Goal: Transaction & Acquisition: Book appointment/travel/reservation

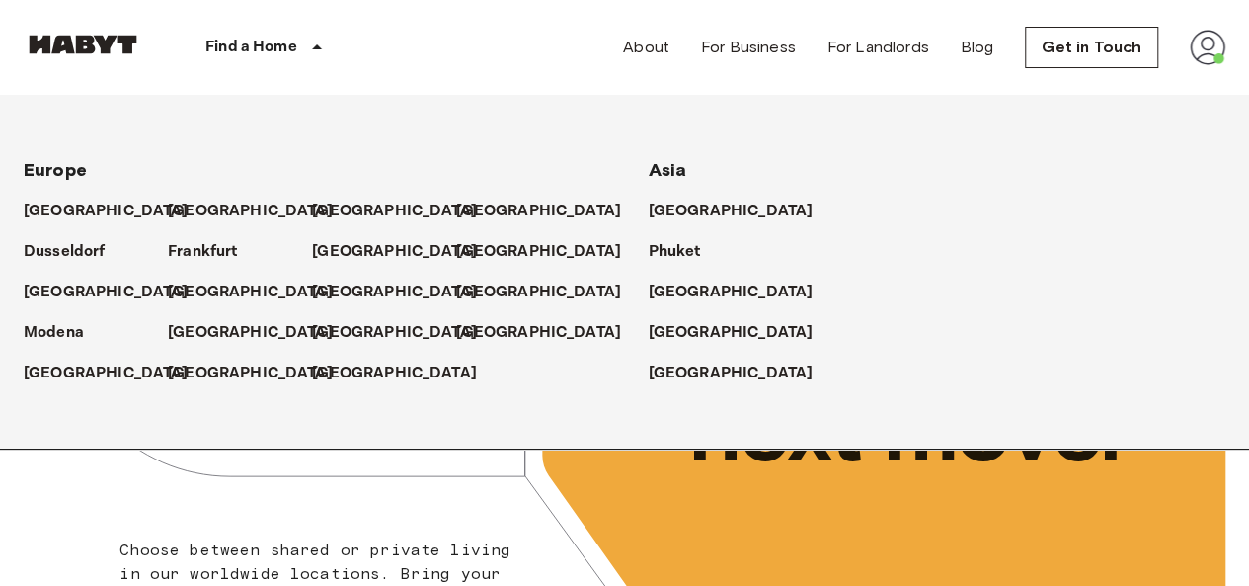
click at [313, 345] on div "[GEOGRAPHIC_DATA]" at bounding box center [384, 365] width 144 height 40
click at [329, 331] on p "[GEOGRAPHIC_DATA]" at bounding box center [398, 333] width 165 height 24
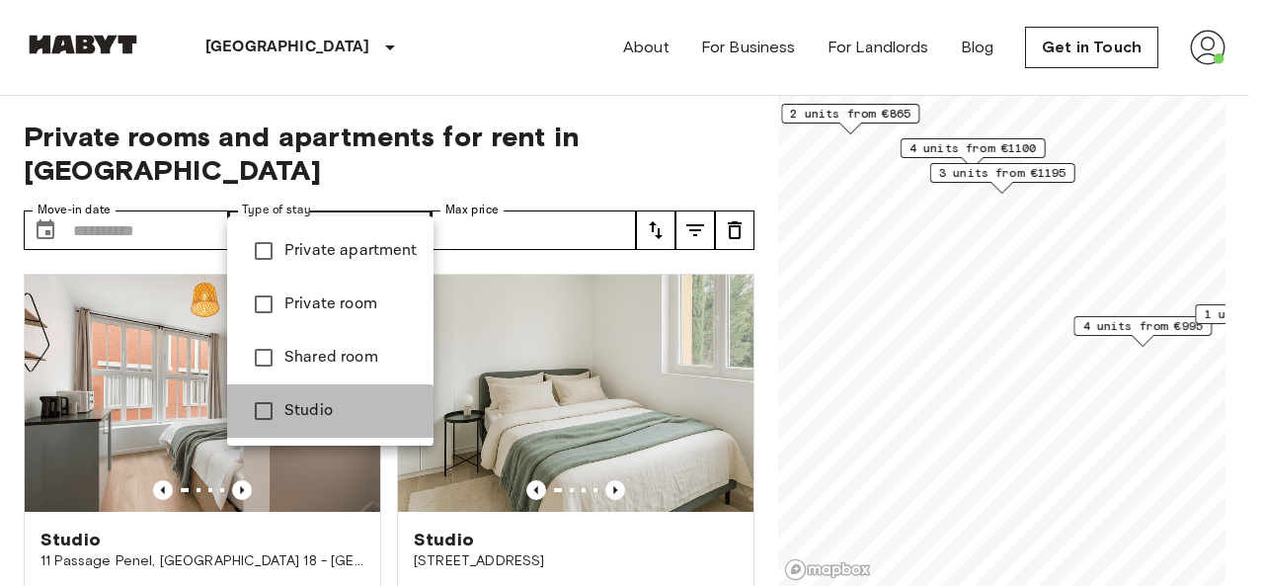
click at [298, 428] on li "Studio" at bounding box center [330, 410] width 206 height 53
type input "******"
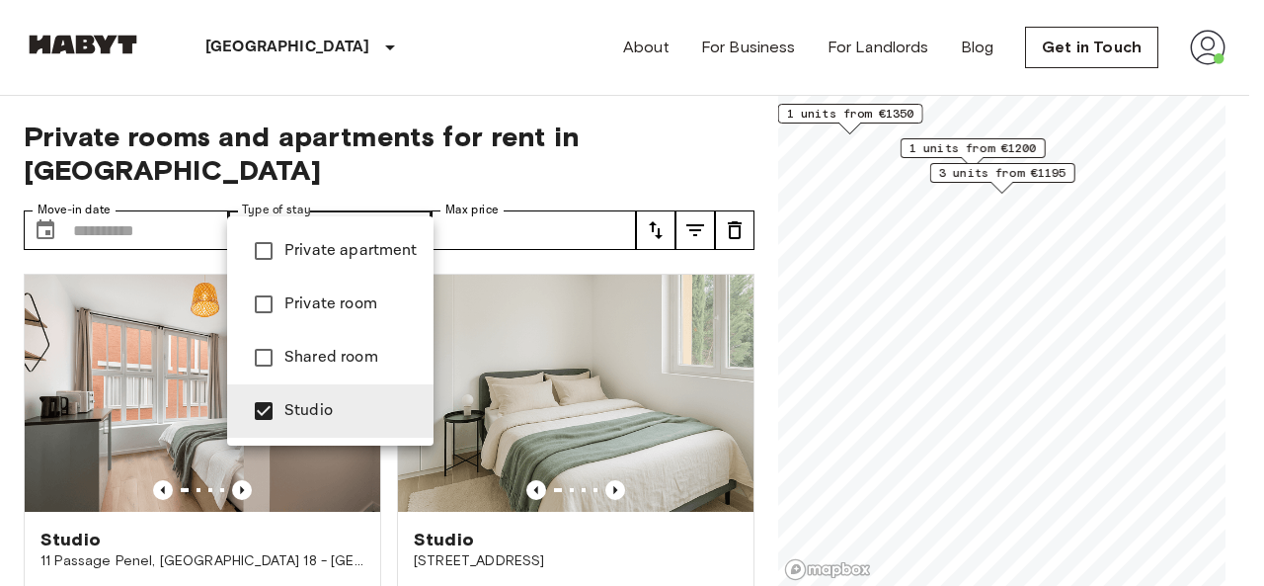
click at [490, 52] on div at bounding box center [632, 293] width 1264 height 586
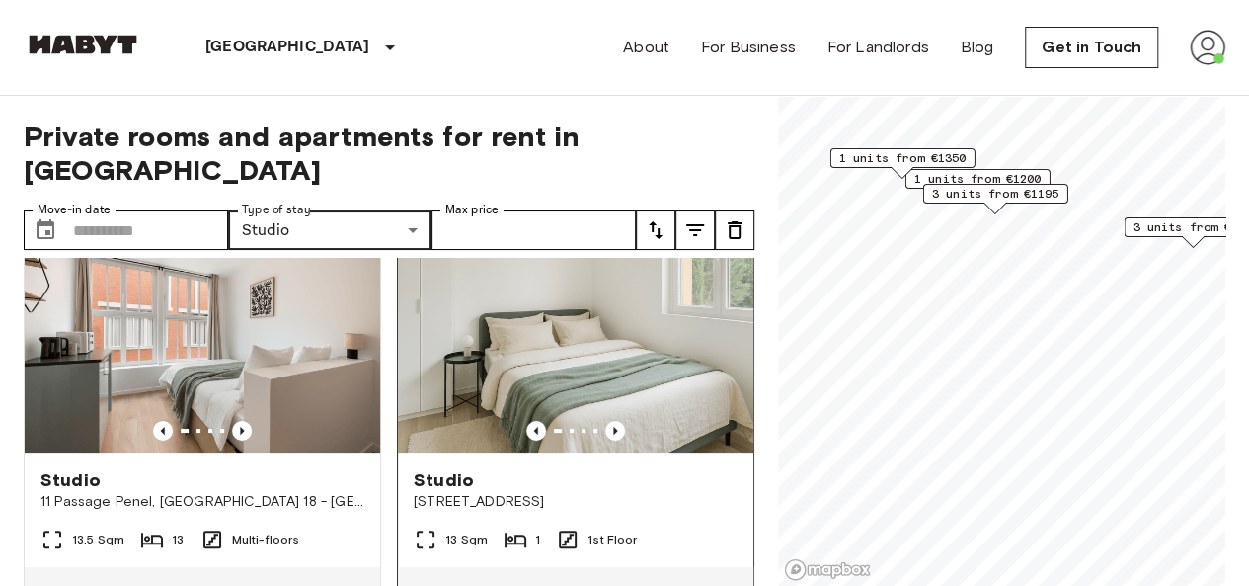
scroll to position [99, 0]
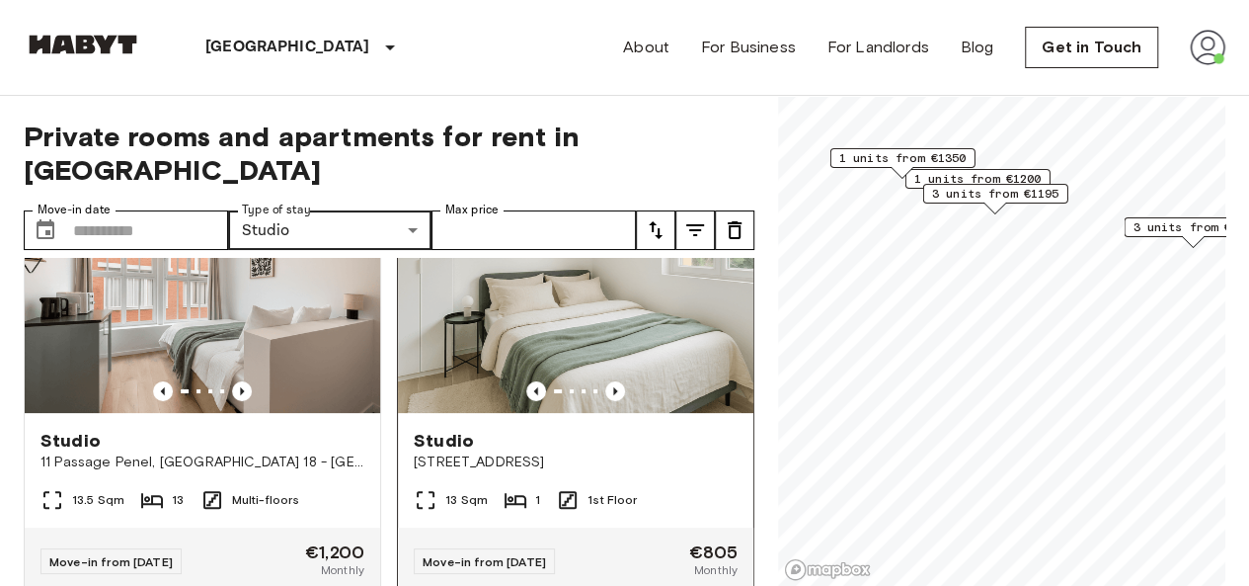
click at [605, 264] on img at bounding box center [575, 294] width 355 height 237
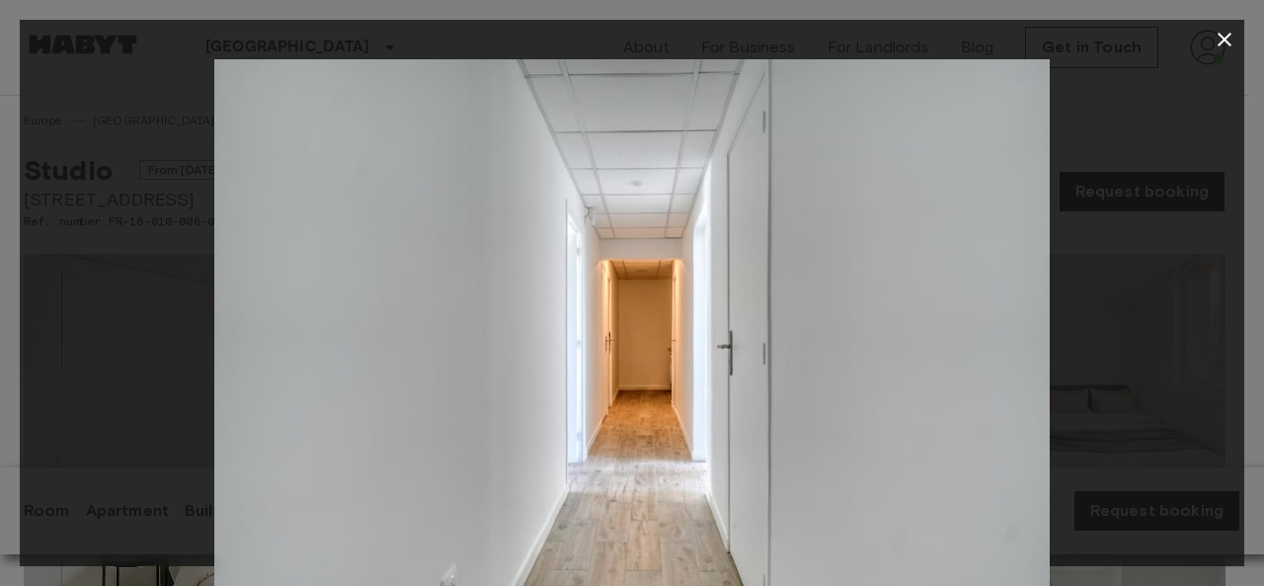
drag, startPoint x: 709, startPoint y: 218, endPoint x: 780, endPoint y: 139, distance: 106.3
click at [780, 139] on img at bounding box center [631, 337] width 835 height 557
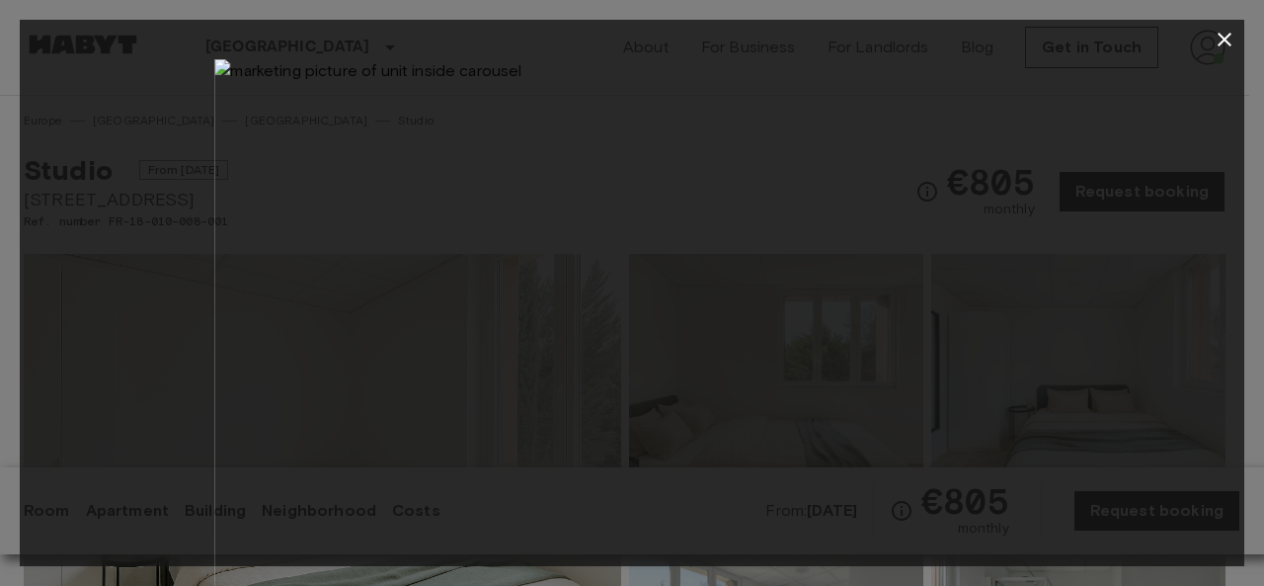
click at [1213, 39] on icon "button" at bounding box center [1225, 40] width 24 height 24
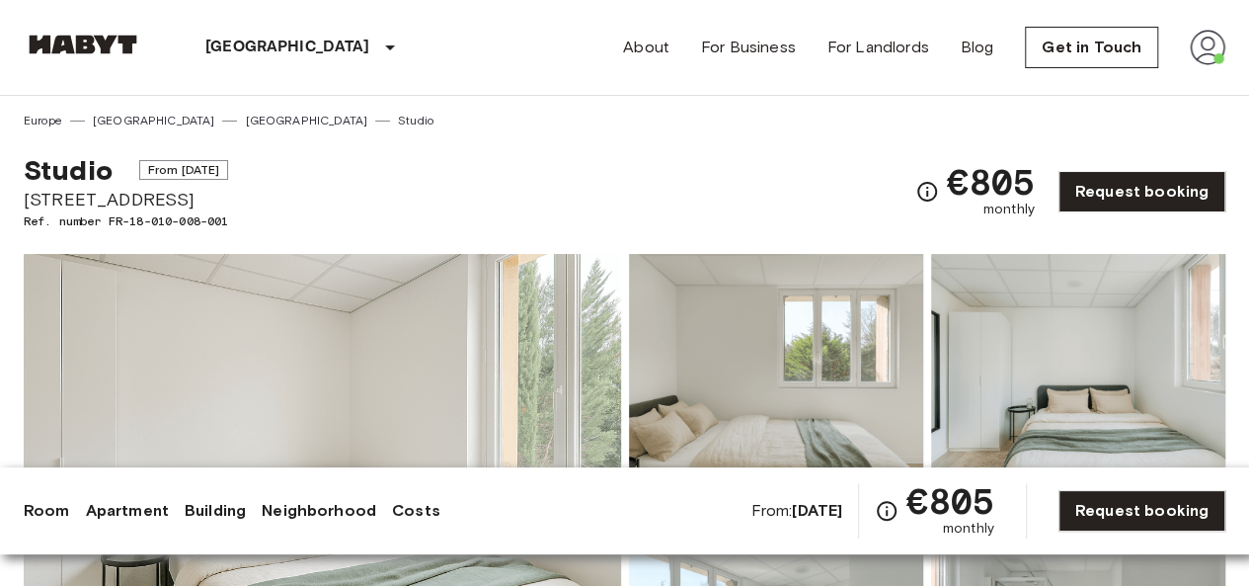
drag, startPoint x: 19, startPoint y: 192, endPoint x: 355, endPoint y: 206, distance: 337.0
copy span "[STREET_ADDRESS]"
